Goal: Transaction & Acquisition: Purchase product/service

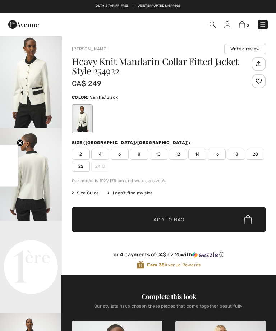
checkbox input "true"
click at [242, 27] on img at bounding box center [242, 24] width 6 height 7
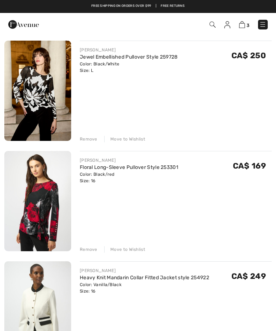
scroll to position [63, 0]
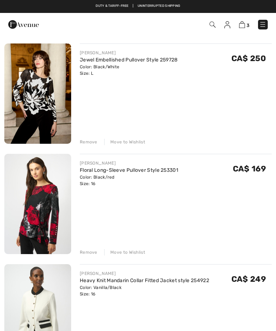
click at [45, 210] on img at bounding box center [37, 204] width 67 height 100
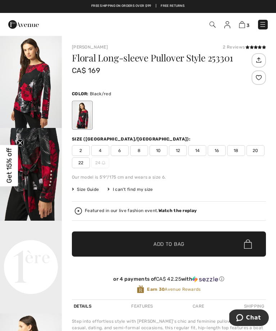
click at [239, 26] on img at bounding box center [242, 24] width 6 height 7
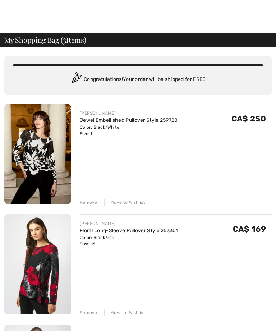
scroll to position [14, 0]
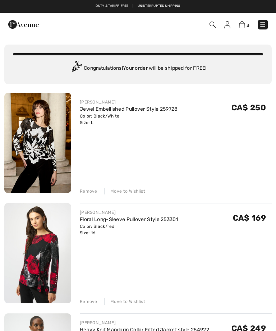
click at [91, 301] on div "Remove" at bounding box center [89, 302] width 18 height 6
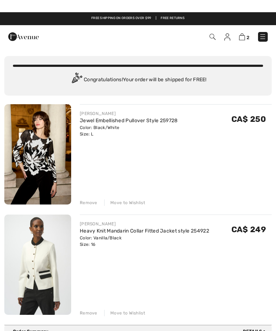
scroll to position [0, 0]
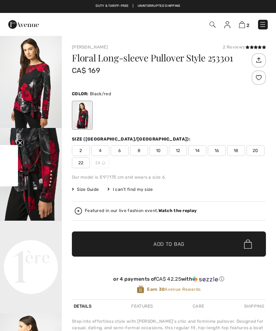
checkbox input "true"
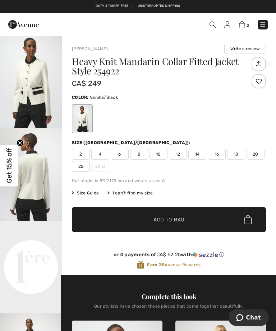
click at [248, 120] on div at bounding box center [169, 119] width 194 height 30
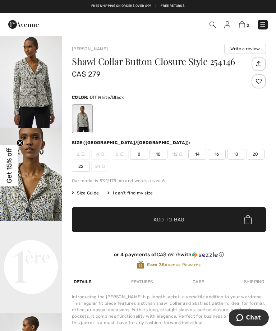
click at [35, 199] on img "2 / 5" at bounding box center [31, 174] width 62 height 93
click at [182, 220] on span "Add to Bag" at bounding box center [169, 220] width 31 height 8
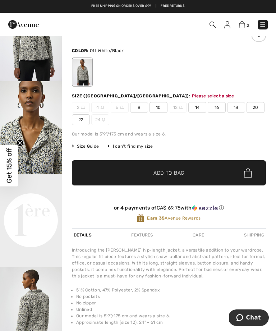
scroll to position [88, 0]
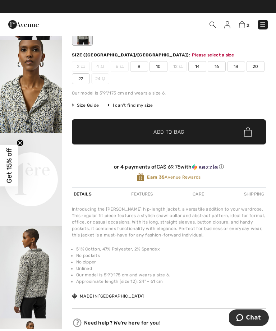
click at [185, 136] on span "✔ Added to Bag Add to Bag" at bounding box center [169, 131] width 194 height 25
click at [199, 129] on span "✔ Added to Bag Add to Bag" at bounding box center [169, 131] width 194 height 25
click at [168, 132] on span "Add to Bag" at bounding box center [169, 132] width 31 height 8
click at [219, 67] on span "16" at bounding box center [217, 66] width 18 height 11
click at [201, 142] on span "✔ Added to Bag Add to Bag" at bounding box center [169, 131] width 194 height 25
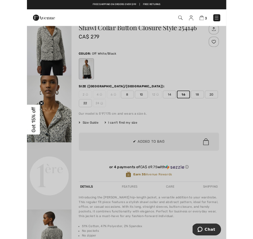
scroll to position [0, 0]
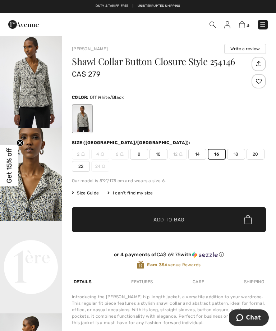
click at [276, 316] on div "[PERSON_NAME] Write a review Shawl Collar Button Closure Style 254146 CA$ 279 C…" at bounding box center [169, 233] width 214 height 397
